Goal: Communication & Community: Share content

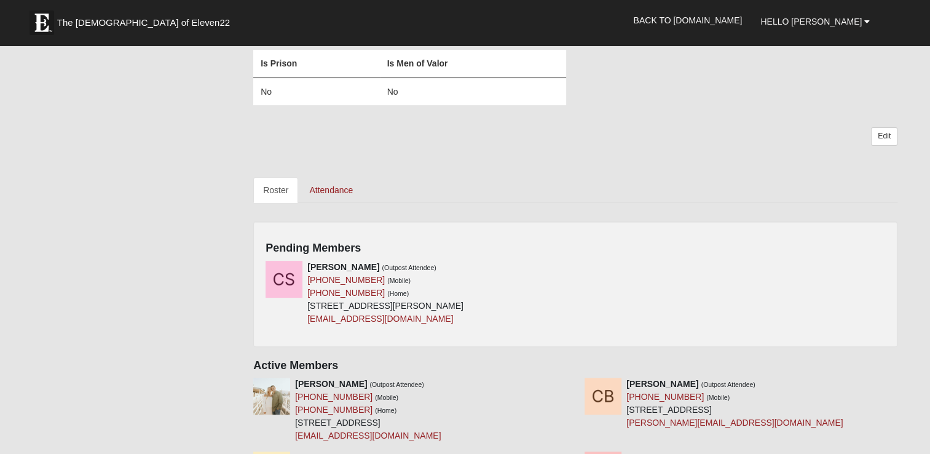
scroll to position [430, 0]
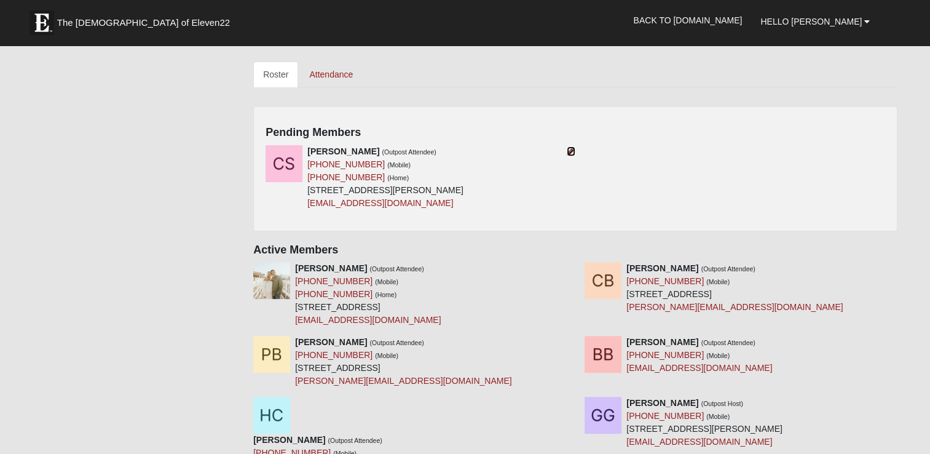
click at [571, 154] on icon at bounding box center [571, 151] width 9 height 9
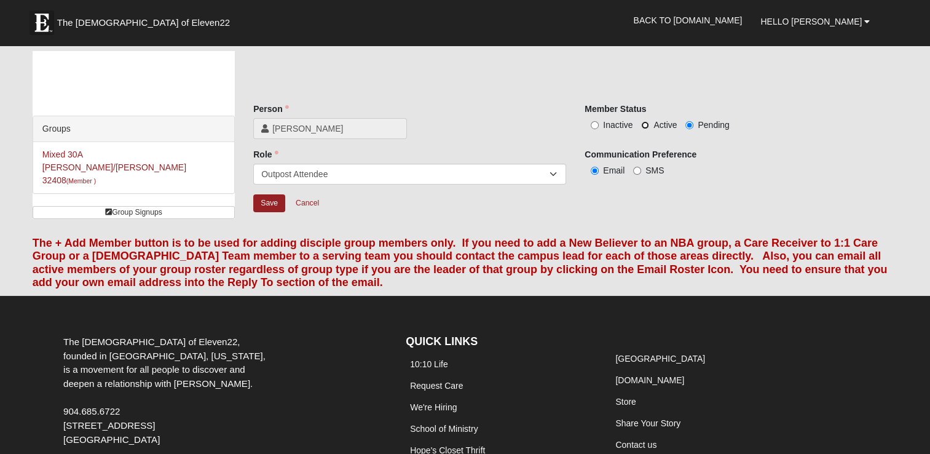
click at [644, 122] on input "Active" at bounding box center [645, 125] width 8 height 8
radio input "true"
click at [635, 168] on input "SMS" at bounding box center [637, 171] width 8 height 8
radio input "true"
click at [268, 198] on input "Save" at bounding box center [269, 203] width 32 height 18
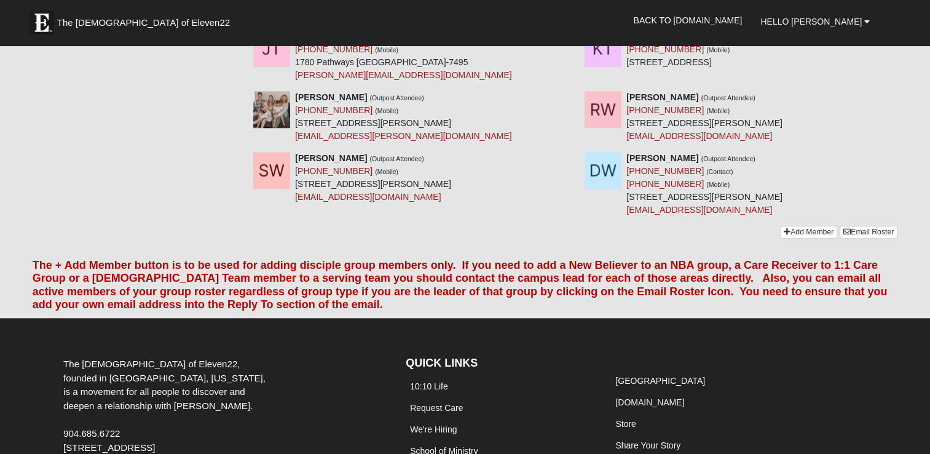
scroll to position [1099, 0]
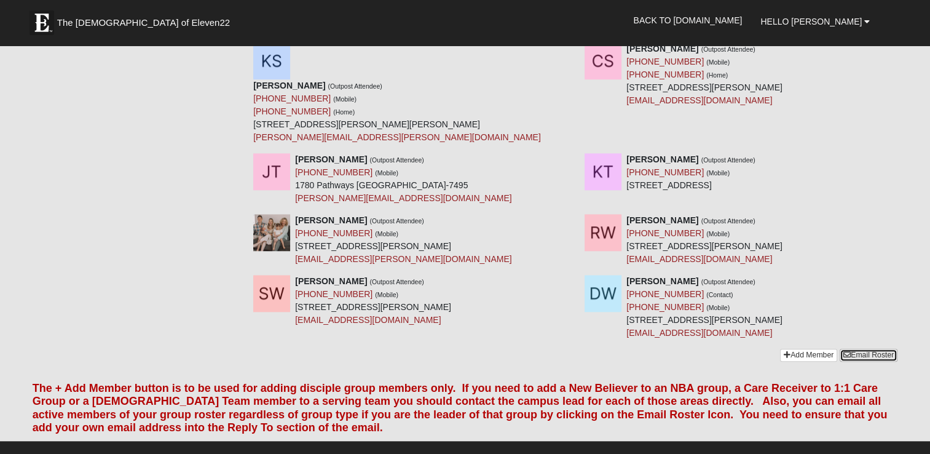
click at [882, 349] on link "Email Roster" at bounding box center [869, 355] width 58 height 13
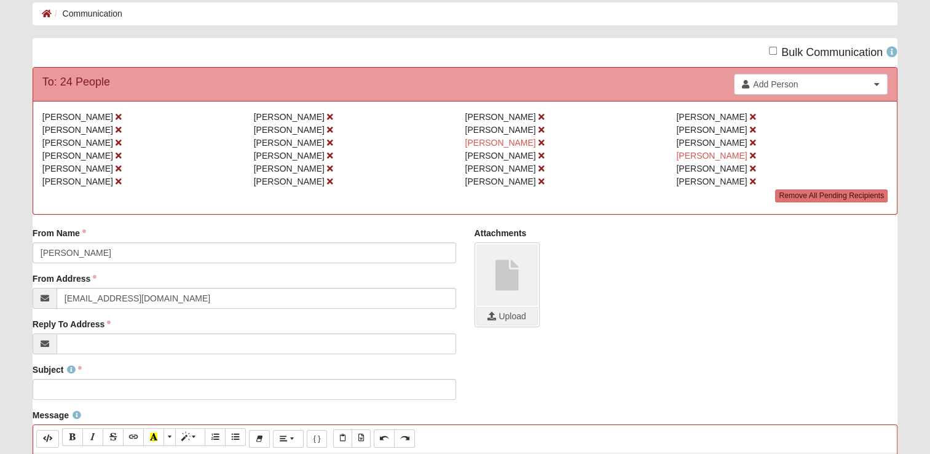
scroll to position [123, 0]
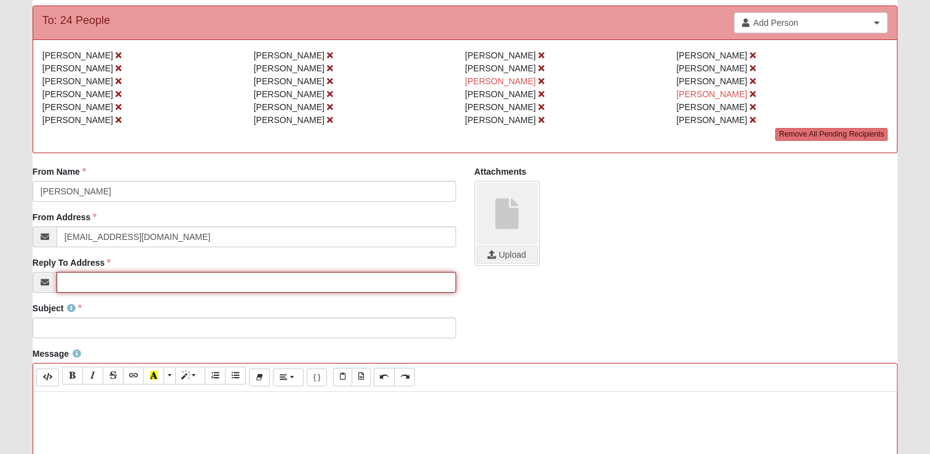
click at [150, 280] on input "Reply To Address" at bounding box center [257, 282] width 400 height 21
type input "[EMAIL_ADDRESS][DOMAIN_NAME]"
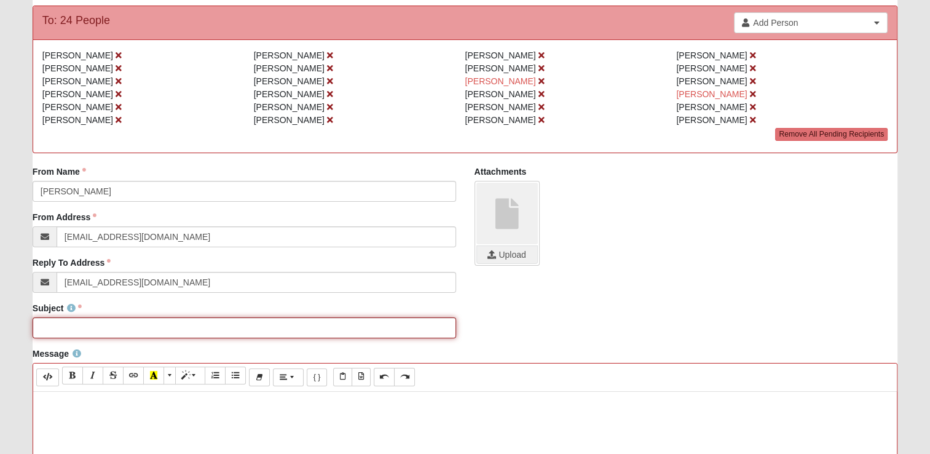
click at [138, 321] on input "Subject" at bounding box center [245, 327] width 424 height 21
type input "this is a test"
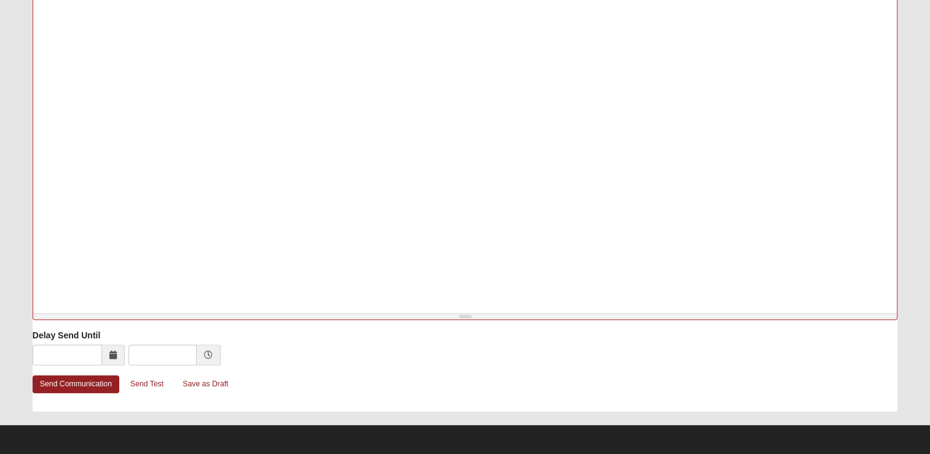
scroll to position [576, 0]
click at [160, 384] on link "Send Test" at bounding box center [146, 383] width 49 height 19
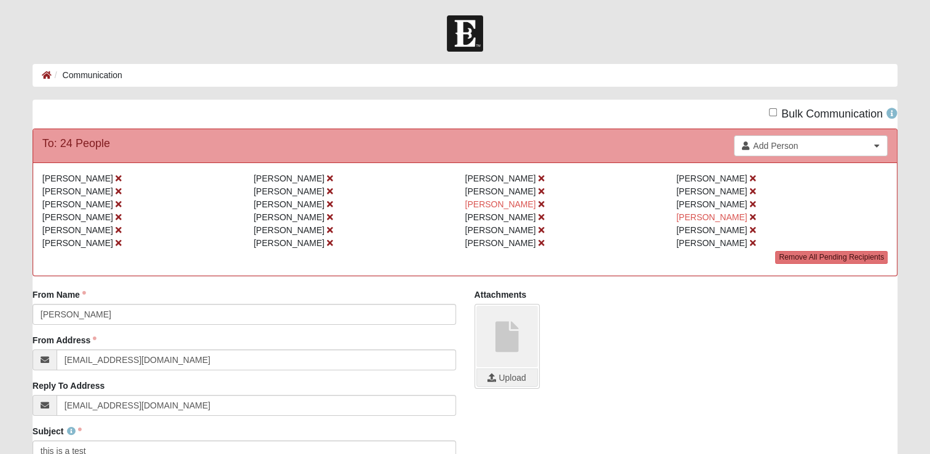
scroll to position [184, 0]
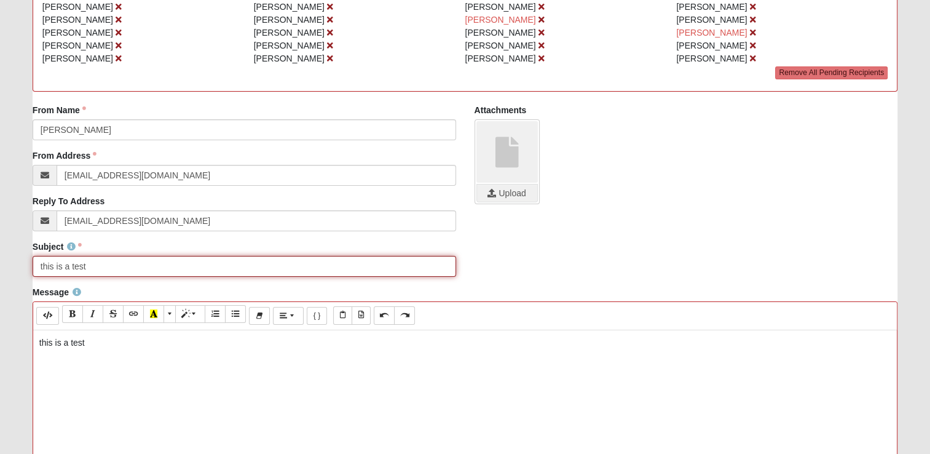
drag, startPoint x: 102, startPoint y: 269, endPoint x: 12, endPoint y: 282, distance: 90.7
click at [15, 280] on form "Hello [PERSON_NAME] My Account Log Out Communication Communication Error" at bounding box center [465, 366] width 930 height 1070
type input "[GEOGRAPHIC_DATA][PERSON_NAME] Outpost Worship [DATE]"
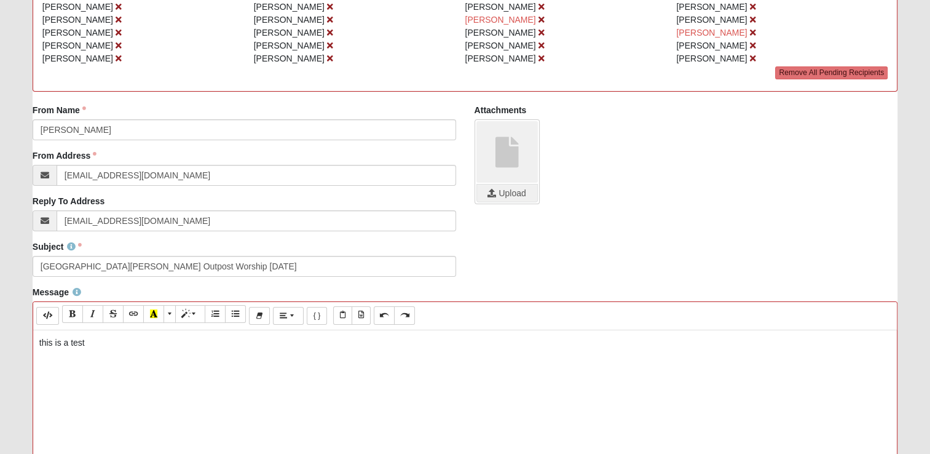
scroll to position [630, 0]
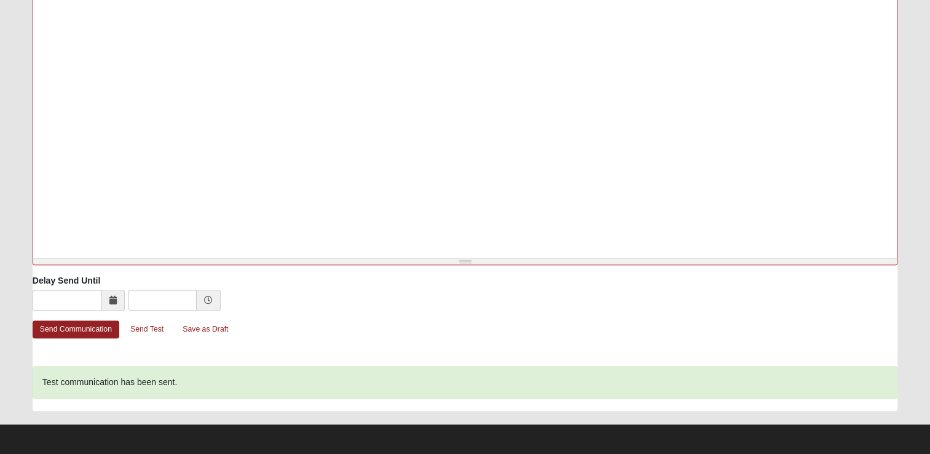
click at [193, 69] on div "this is a test" at bounding box center [465, 69] width 864 height 369
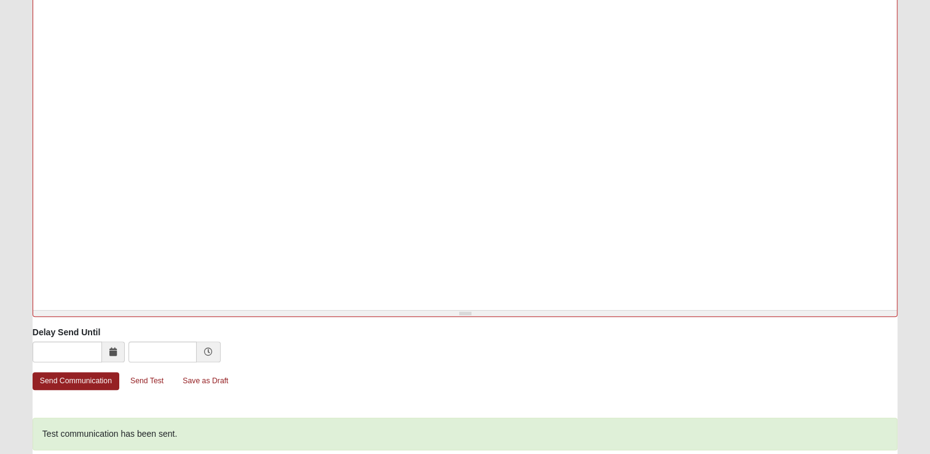
scroll to position [384, 0]
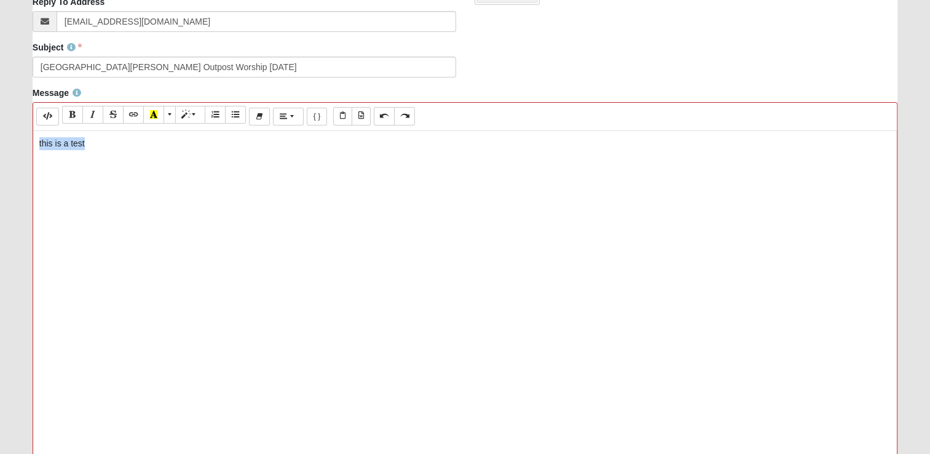
drag, startPoint x: 99, startPoint y: 151, endPoint x: -2, endPoint y: 165, distance: 102.4
click at [0, 165] on html "Hello [PERSON_NAME] My Account Log Out Communication Communication Error" at bounding box center [465, 158] width 930 height 1085
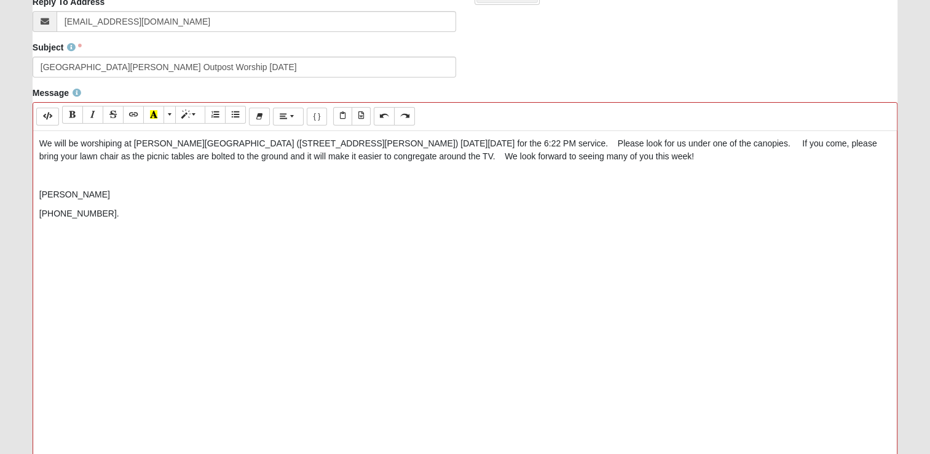
click at [548, 140] on p "We will be worshiping at [PERSON_NAME][GEOGRAPHIC_DATA] ([STREET_ADDRESS][PERSO…" at bounding box center [465, 150] width 852 height 26
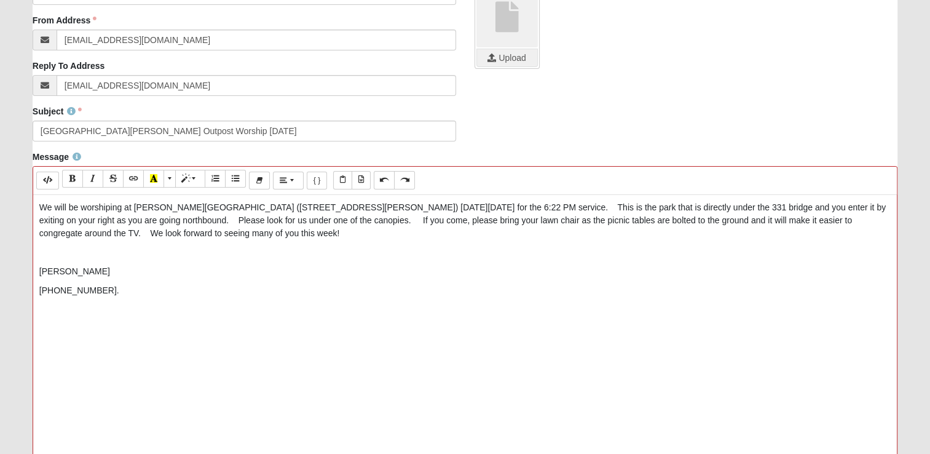
scroll to position [322, 0]
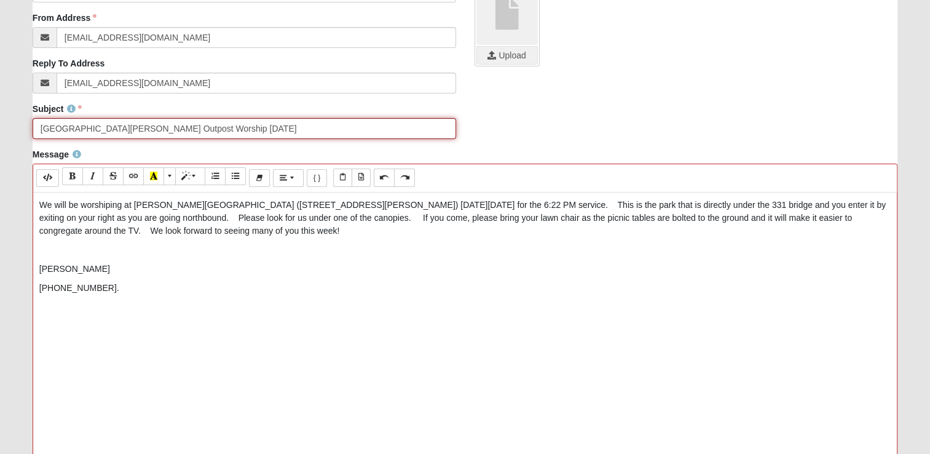
click at [241, 127] on input "[GEOGRAPHIC_DATA][PERSON_NAME] Outpost Worship [DATE]" at bounding box center [245, 128] width 424 height 21
type input "[GEOGRAPHIC_DATA][PERSON_NAME] Outpost Worship [DATE][DATE]"
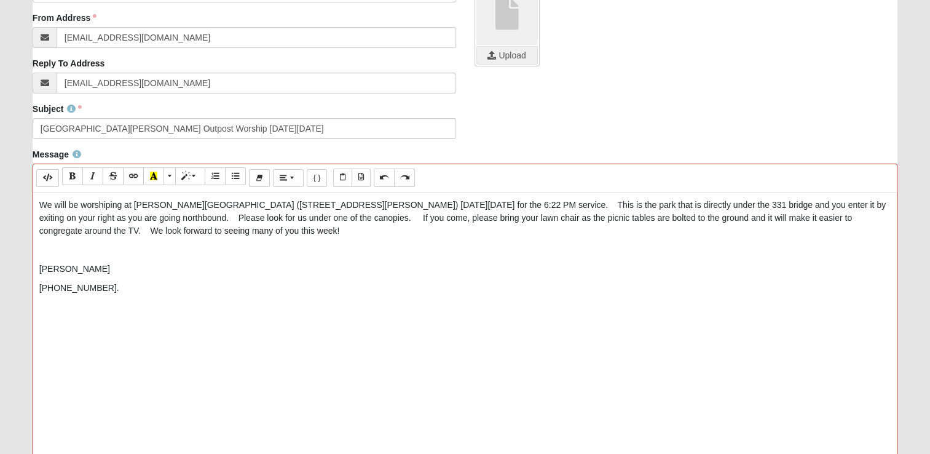
click at [79, 250] on p at bounding box center [465, 250] width 852 height 13
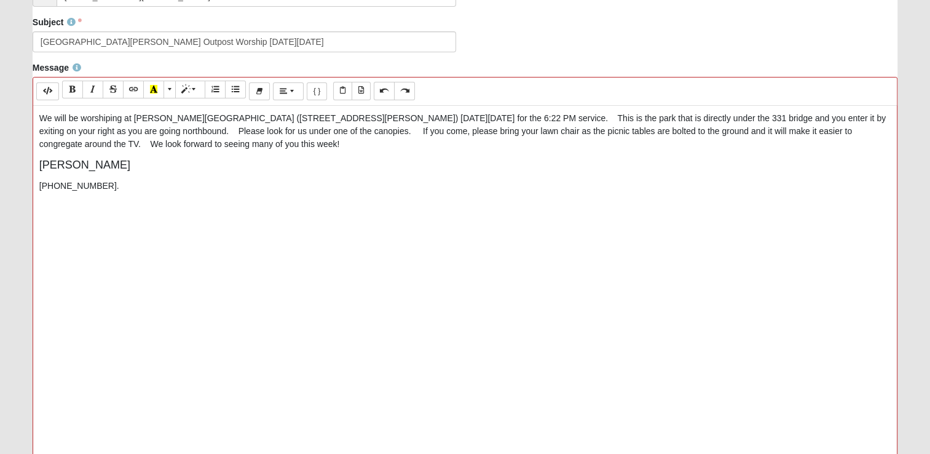
scroll to position [630, 0]
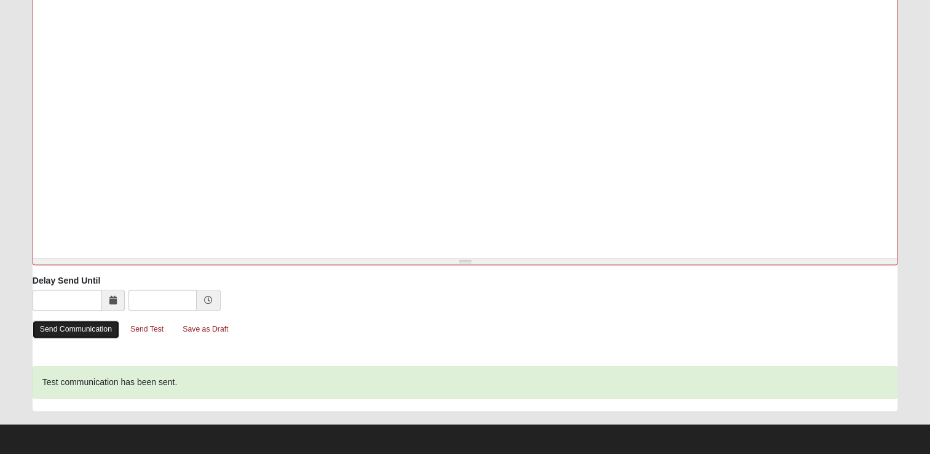
click at [80, 324] on link "Send Communication" at bounding box center [76, 329] width 87 height 18
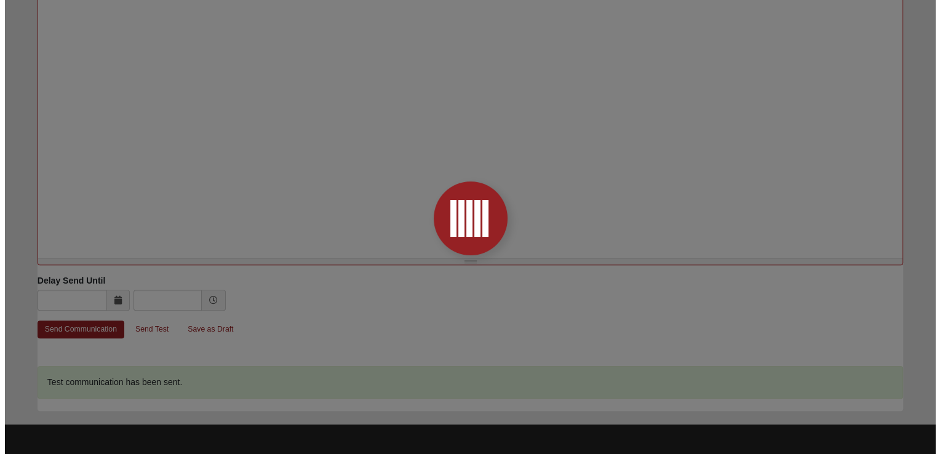
scroll to position [0, 0]
